Goal: Information Seeking & Learning: Learn about a topic

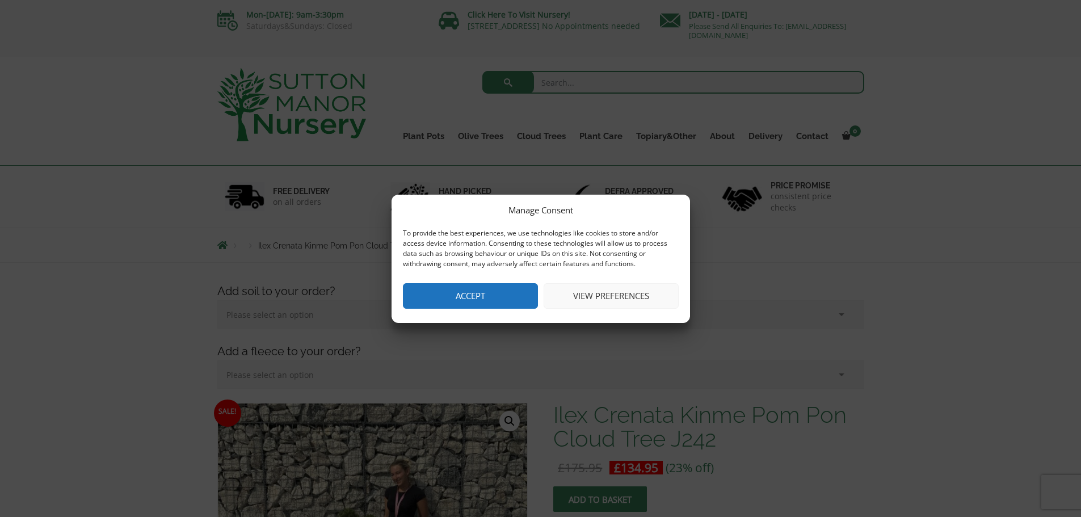
click at [500, 291] on button "Accept" at bounding box center [470, 296] width 135 height 26
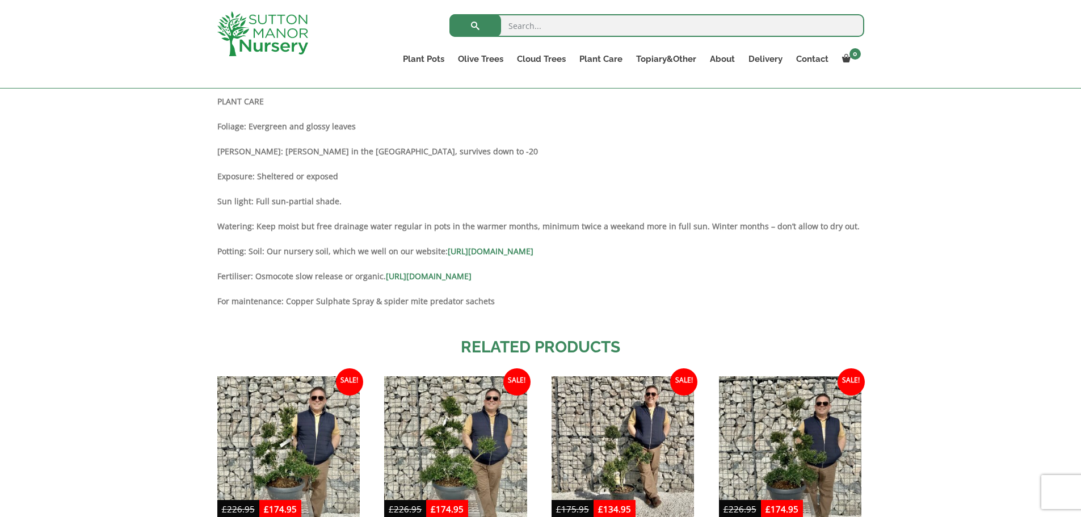
scroll to position [774, 0]
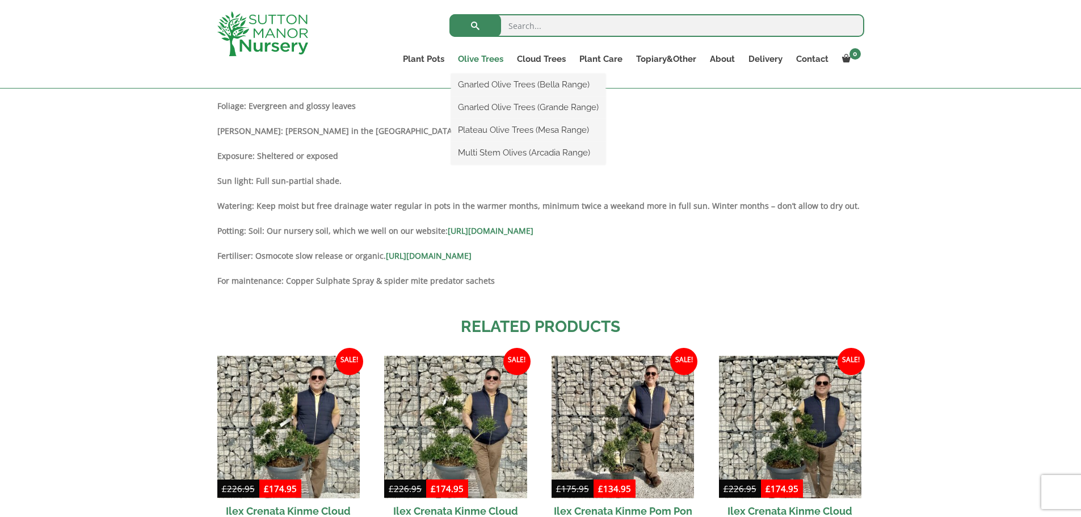
click at [490, 59] on link "Olive Trees" at bounding box center [480, 59] width 59 height 16
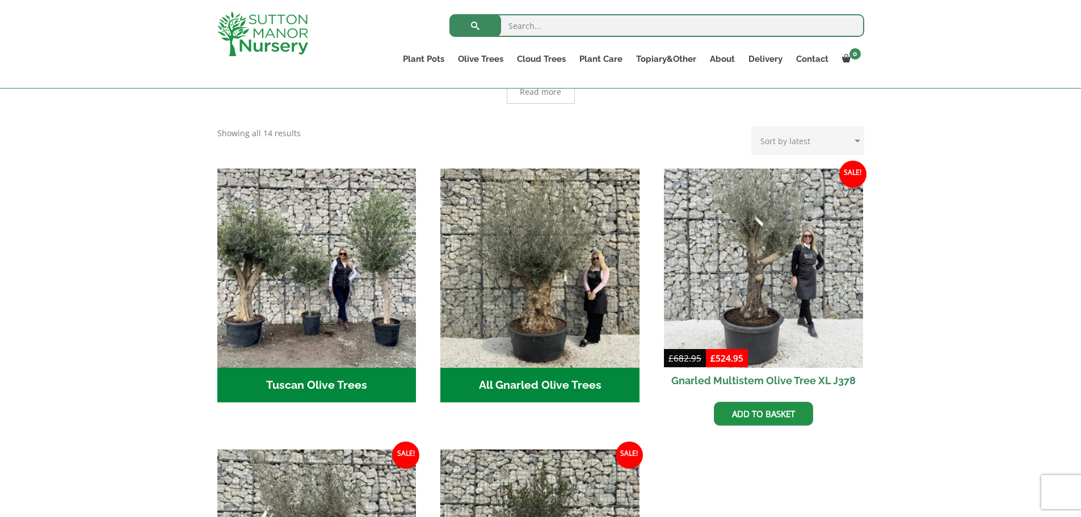
scroll to position [341, 0]
click at [533, 368] on h2 "All Gnarled Olive Trees (181)" at bounding box center [539, 385] width 199 height 35
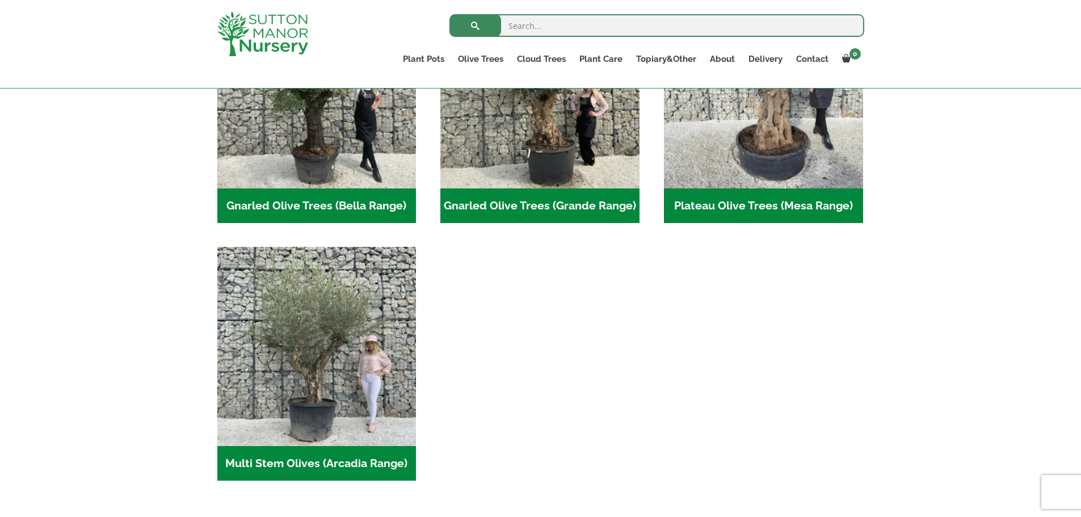
scroll to position [341, 0]
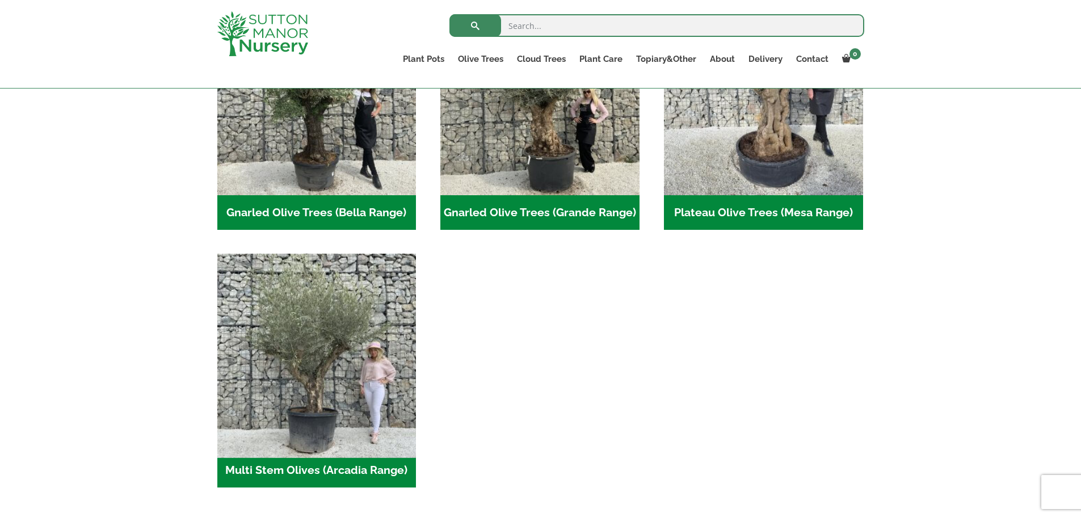
click at [313, 391] on img "Visit product category Multi Stem Olives (Arcadia Range)" at bounding box center [316, 353] width 209 height 209
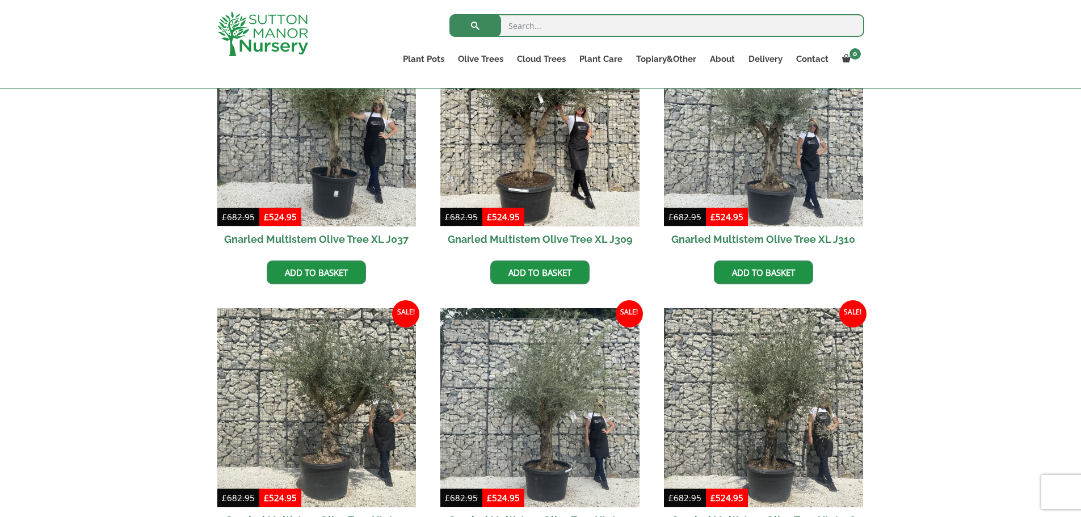
scroll to position [795, 0]
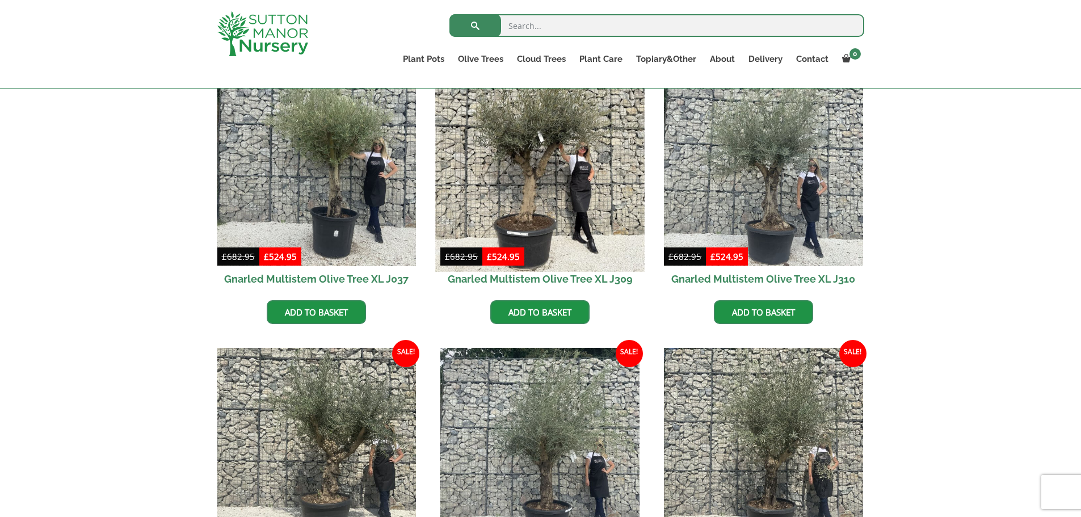
click at [536, 181] on img at bounding box center [540, 166] width 209 height 209
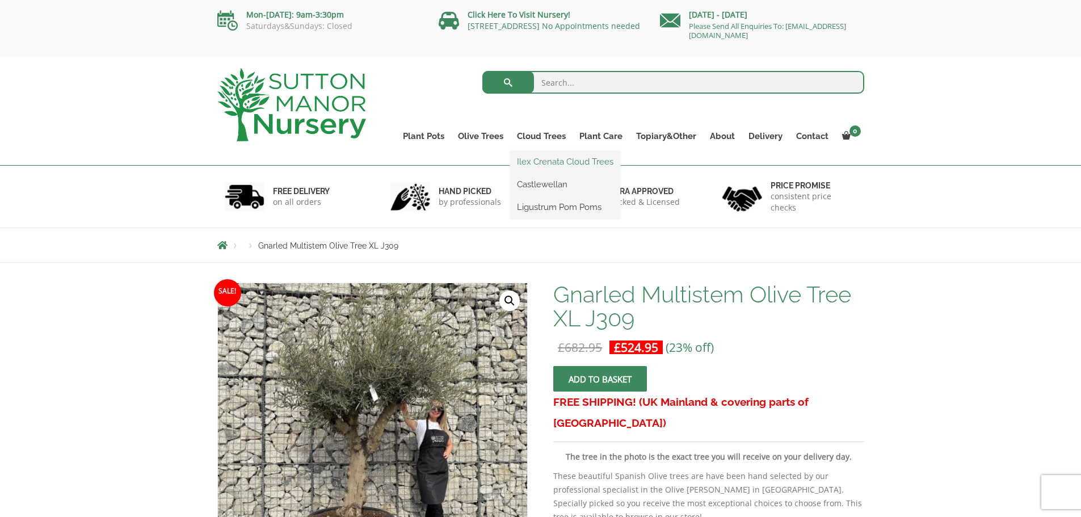
click at [532, 165] on link "Ilex Crenata Cloud Trees" at bounding box center [565, 161] width 110 height 17
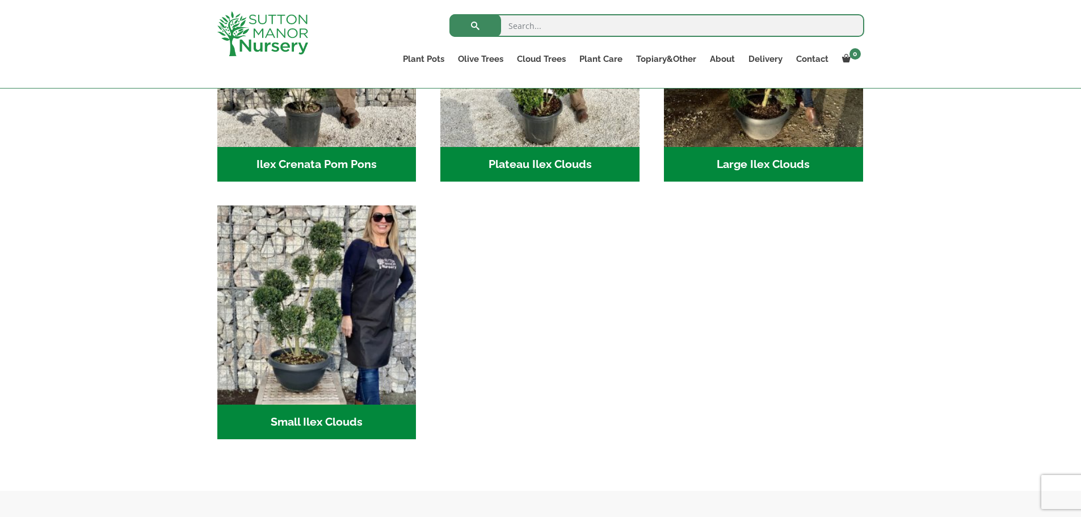
scroll to position [454, 0]
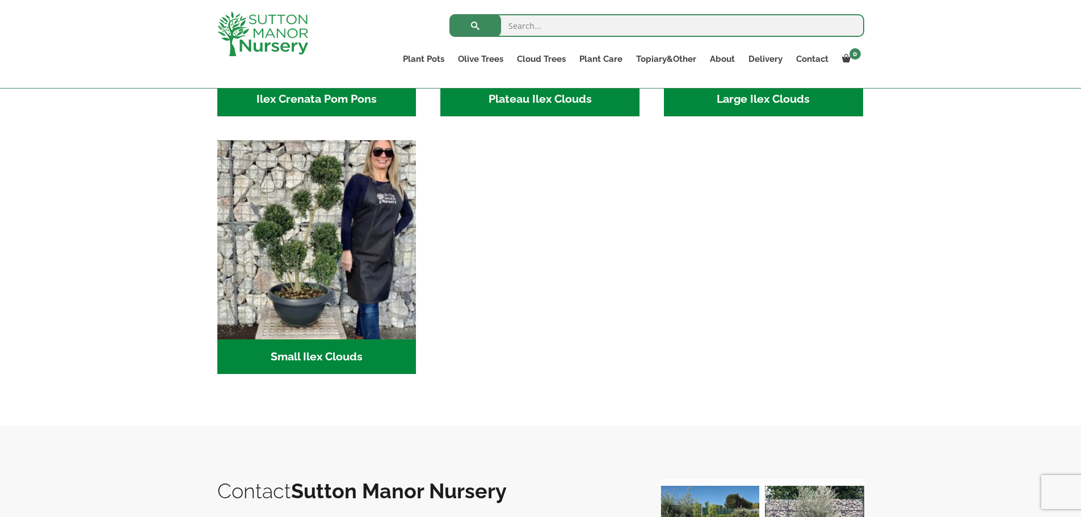
click at [341, 359] on h2 "Small Ilex Clouds (55)" at bounding box center [316, 356] width 199 height 35
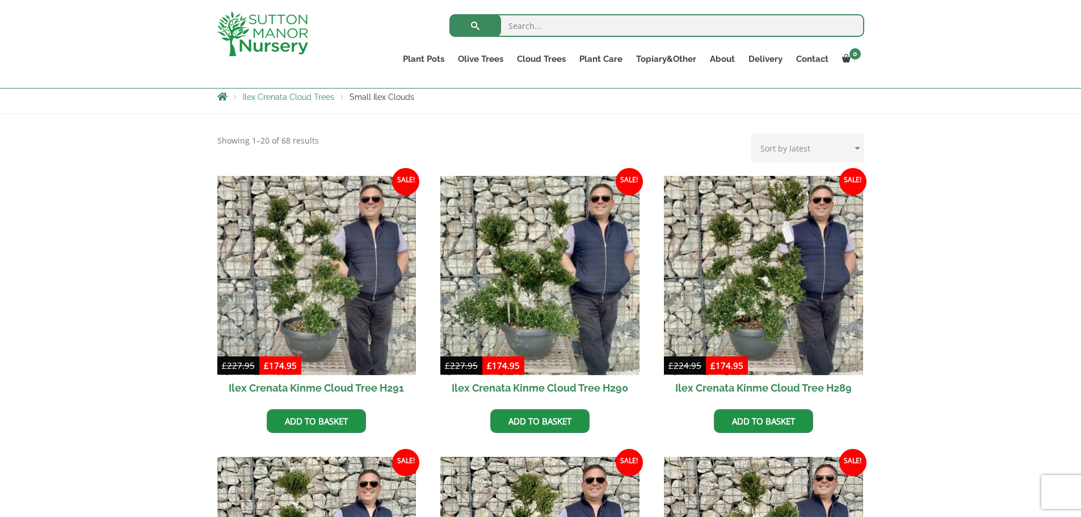
scroll to position [227, 0]
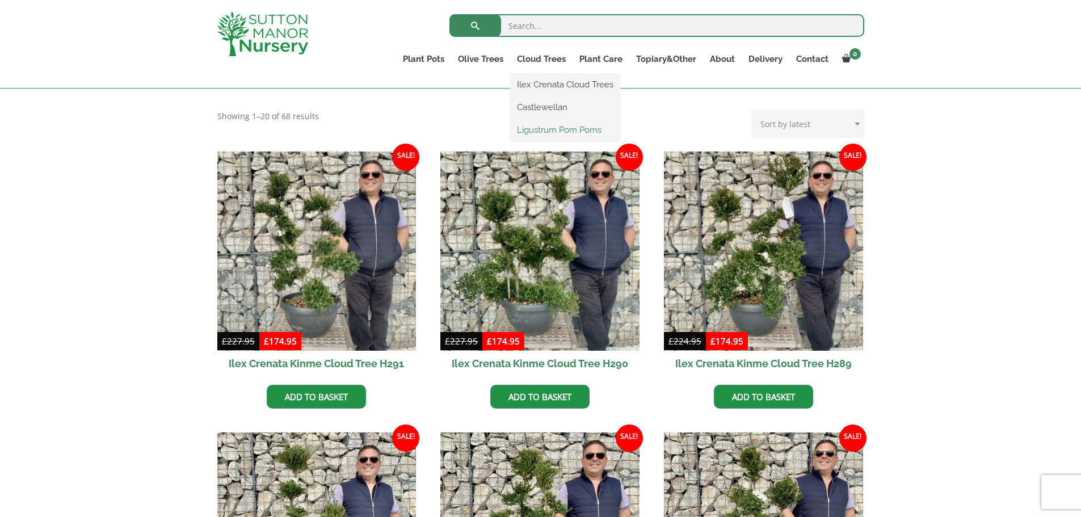
click at [538, 132] on link "Ligustrum Pom Poms" at bounding box center [565, 129] width 110 height 17
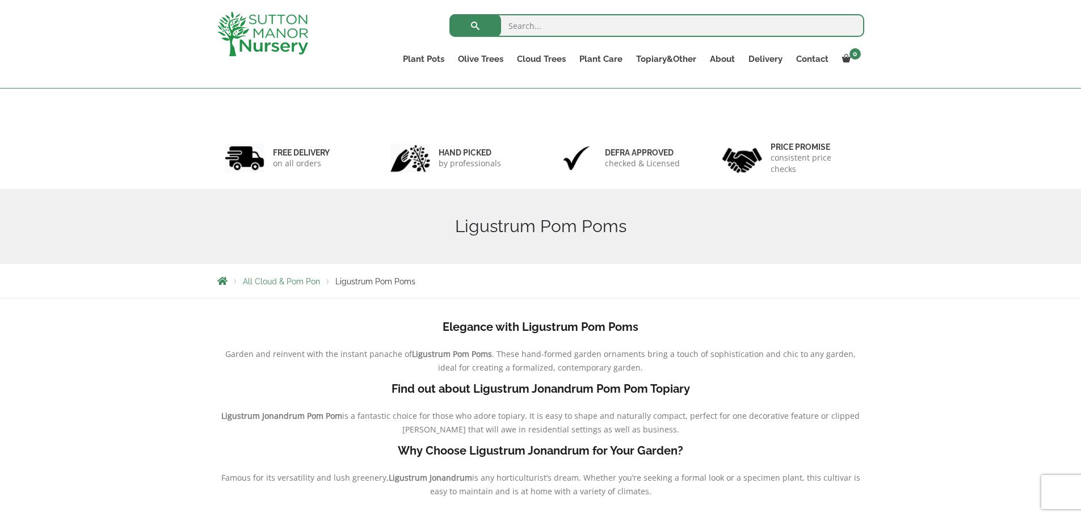
scroll to position [5, 0]
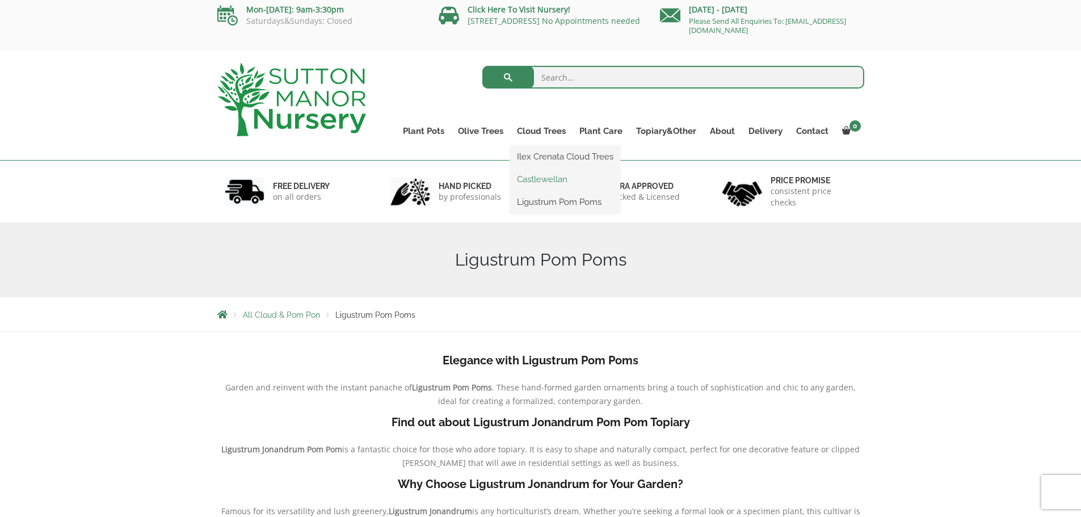
click at [542, 179] on link "Castlewellan" at bounding box center [565, 179] width 110 height 17
